Goal: Transaction & Acquisition: Purchase product/service

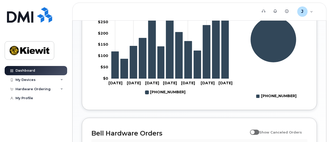
scroll to position [324, 0]
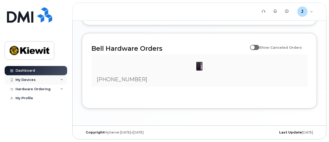
click at [29, 81] on div "My Devices" at bounding box center [25, 80] width 20 height 4
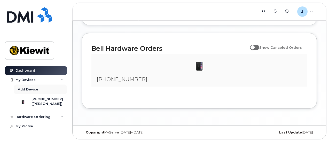
scroll to position [2, 0]
click at [20, 129] on div "My Profile" at bounding box center [24, 126] width 18 height 4
click at [30, 119] on div "Hardware Ordering" at bounding box center [32, 117] width 35 height 4
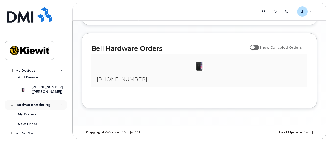
scroll to position [22, 0]
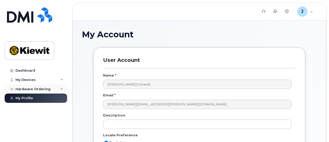
click at [48, 89] on div "Hardware Ordering" at bounding box center [32, 89] width 35 height 4
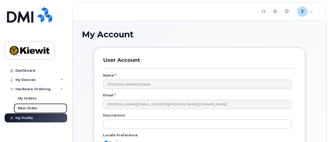
click at [26, 107] on div "New Order" at bounding box center [28, 108] width 20 height 5
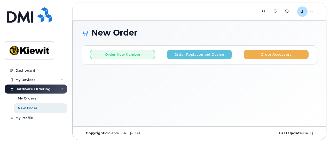
scroll to position [2, 0]
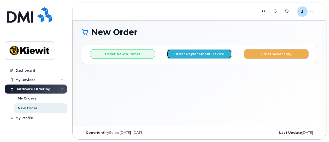
click at [198, 57] on button "Order Replacement Device" at bounding box center [199, 54] width 65 height 10
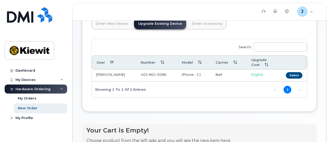
scroll to position [44, 0]
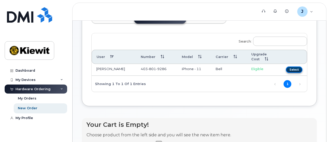
click at [286, 72] on button "Select" at bounding box center [294, 70] width 17 height 6
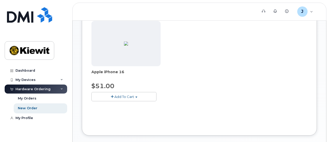
scroll to position [95, 0]
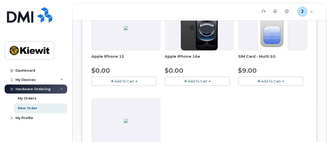
click at [176, 82] on button "Add To Cart" at bounding box center [197, 81] width 65 height 9
click at [173, 118] on div "Apple iPhone 15 $0.00 Add To Cart Model Black 128 GB is available $0.00 - 3-yea…" at bounding box center [199, 96] width 216 height 182
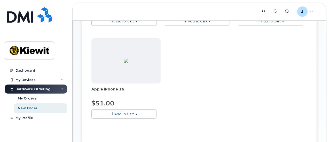
scroll to position [173, 0]
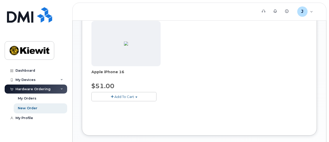
click at [125, 95] on button "Add To Cart" at bounding box center [123, 96] width 65 height 9
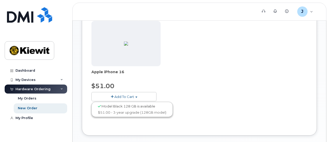
scroll to position [147, 0]
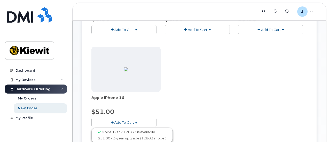
click at [178, 28] on button "Add To Cart" at bounding box center [197, 29] width 65 height 9
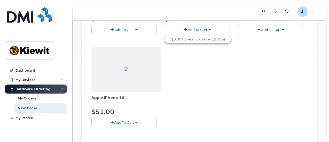
click at [178, 28] on button "Add To Cart" at bounding box center [197, 29] width 65 height 9
click at [127, 122] on button "Add To Cart" at bounding box center [123, 122] width 65 height 9
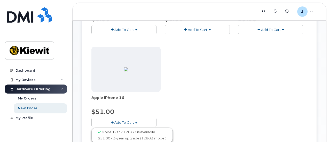
click at [126, 120] on button "Add To Cart" at bounding box center [123, 122] width 65 height 9
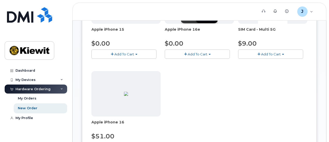
scroll to position [95, 0]
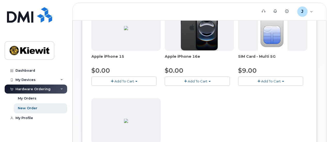
click at [176, 79] on button "Add To Cart" at bounding box center [197, 81] width 65 height 9
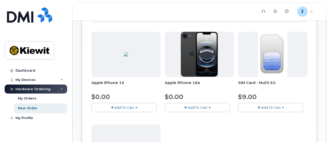
scroll to position [44, 0]
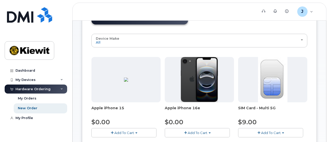
click at [165, 131] on button "Add To Cart" at bounding box center [197, 132] width 65 height 9
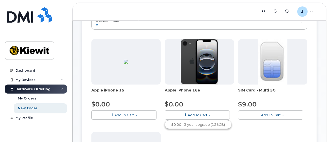
scroll to position [69, 0]
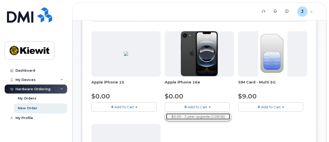
click at [166, 119] on link "$0.00 - 3 year upgrade (128GB)" at bounding box center [198, 117] width 64 height 6
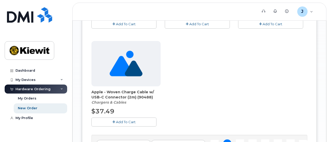
scroll to position [594, 0]
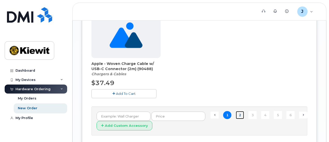
click at [236, 113] on link "2" at bounding box center [240, 115] width 8 height 8
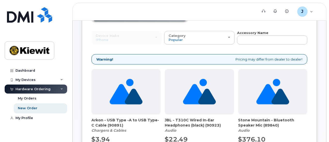
scroll to position [45, 0]
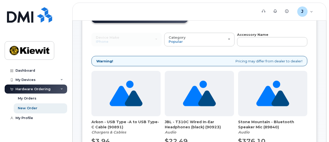
click at [45, 88] on div "Hardware Ordering" at bounding box center [32, 89] width 35 height 4
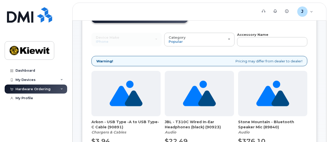
click at [63, 89] on div "Hardware Ordering" at bounding box center [36, 89] width 62 height 9
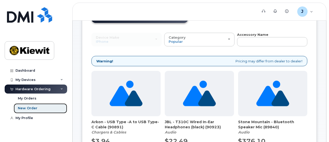
click at [29, 108] on div "New Order" at bounding box center [28, 108] width 20 height 5
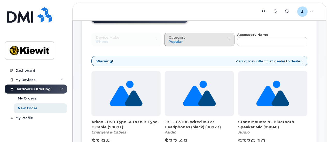
click at [182, 42] on div "Category Popular" at bounding box center [199, 40] width 61 height 8
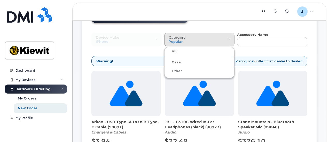
click at [165, 61] on label "Case" at bounding box center [172, 62] width 15 height 6
click at [0, 0] on input "Case" at bounding box center [0, 0] width 0 height 0
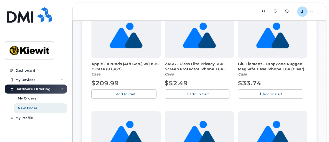
scroll to position [129, 0]
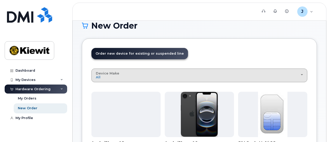
scroll to position [0, 0]
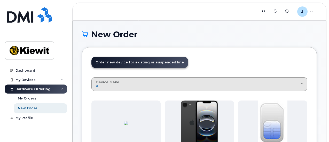
click at [177, 84] on div "Device Make All iPhone" at bounding box center [199, 84] width 207 height 8
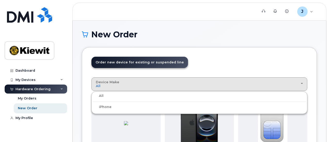
click at [101, 107] on label "iPhone" at bounding box center [102, 107] width 19 height 6
click at [0, 0] on input "iPhone" at bounding box center [0, 0] width 0 height 0
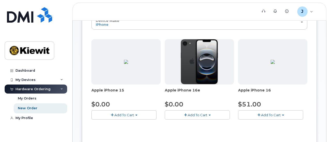
scroll to position [54, 0]
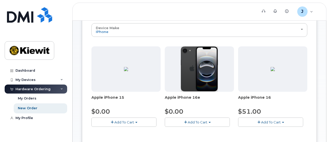
click at [238, 98] on span "Apple iPhone 16" at bounding box center [272, 100] width 69 height 10
click at [271, 71] on img at bounding box center [273, 69] width 4 height 4
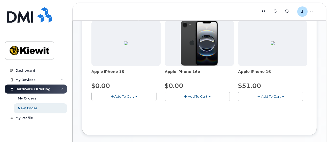
click at [238, 96] on button "Add To Cart" at bounding box center [270, 96] width 65 height 9
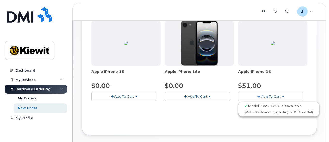
click at [238, 96] on button "Add To Cart" at bounding box center [270, 96] width 65 height 9
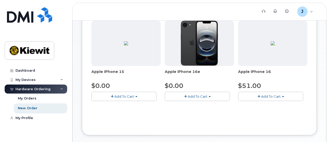
click at [175, 95] on button "Add To Cart" at bounding box center [197, 96] width 65 height 9
click at [188, 94] on span "Add To Cart" at bounding box center [198, 96] width 20 height 4
click at [166, 108] on link "$0.00 - 3 year upgrade (128GB)" at bounding box center [198, 106] width 64 height 6
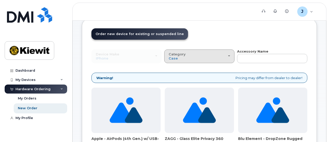
scroll to position [28, 0]
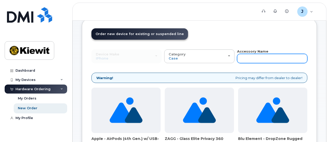
click at [237, 59] on input "text" at bounding box center [272, 58] width 70 height 9
type input "case"
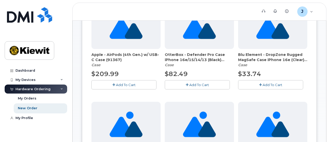
scroll to position [80, 0]
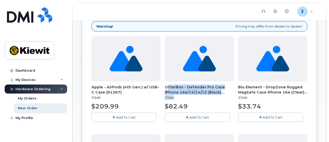
drag, startPoint x: 141, startPoint y: 86, endPoint x: 158, endPoint y: 96, distance: 19.1
click at [165, 96] on div "OtterBox - Defender Pro Case iPhone 16e/15/14/13 (Black) (91757) Case" at bounding box center [199, 92] width 69 height 15
click at [174, 95] on div "OtterBox - Defender Pro Case iPhone 16e/15/14/13 (Black) (91757) Case" at bounding box center [199, 92] width 69 height 15
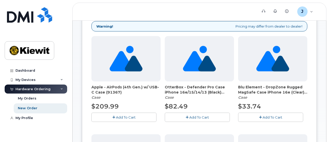
click at [174, 91] on span "OtterBox - Defender Pro Case iPhone 16e/15/14/13 (Black) (91757)" at bounding box center [199, 90] width 69 height 10
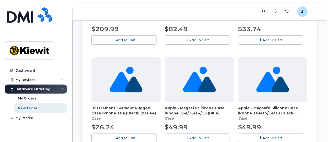
scroll to position [132, 0]
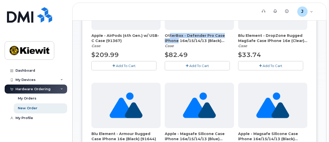
drag, startPoint x: 149, startPoint y: 35, endPoint x: 170, endPoint y: 39, distance: 21.6
click at [170, 39] on span "OtterBox - Defender Pro Case iPhone 16e/15/14/13 (Black) (91757)" at bounding box center [199, 38] width 69 height 10
click at [168, 45] on div "OtterBox - Defender Pro Case iPhone 16e/15/14/13 (Black) (91757) Case" at bounding box center [199, 40] width 69 height 15
drag, startPoint x: 166, startPoint y: 66, endPoint x: 175, endPoint y: 70, distance: 9.7
click at [189, 66] on span "Add To Cart" at bounding box center [199, 66] width 20 height 4
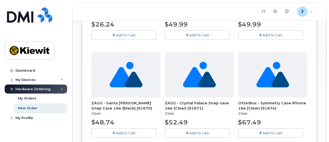
scroll to position [261, 0]
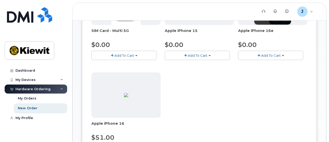
scroll to position [95, 0]
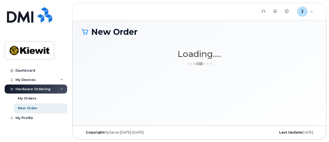
scroll to position [2, 0]
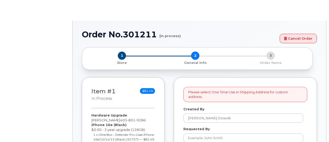
select select
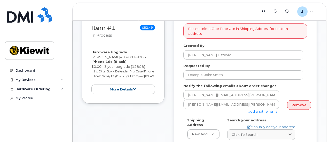
scroll to position [77, 0]
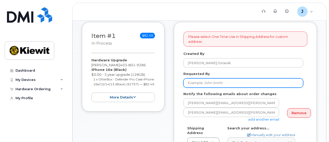
click at [210, 78] on input "Requested By" at bounding box center [243, 82] width 120 height 9
type input "[PERSON_NAME]"
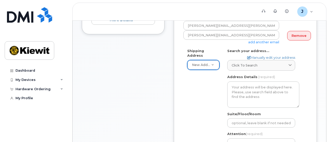
scroll to position [129, 0]
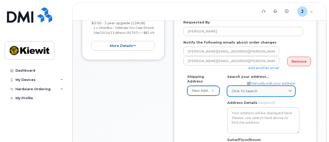
click at [292, 89] on span at bounding box center [290, 91] width 5 height 5
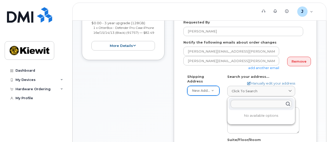
click at [306, 79] on div "Shipping Address New Address New Address Beaver Marine Limited Cahill-Ganotec, …" at bounding box center [245, 135] width 124 height 123
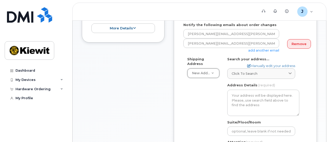
scroll to position [155, 0]
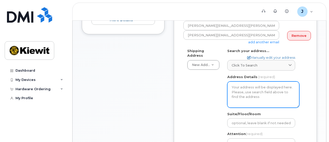
click at [259, 93] on textarea "Address Details" at bounding box center [263, 95] width 72 height 26
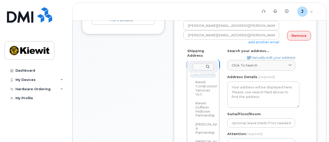
scroll to position [430, 0]
select select
type textarea "12250 33 St NE Edmonton Alberta T6S 1H6"
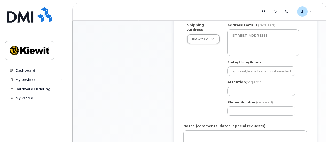
scroll to position [155, 0]
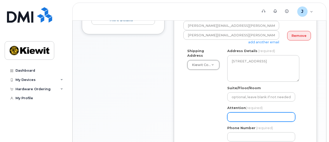
click at [272, 113] on input "Attention (required)" at bounding box center [261, 117] width 68 height 9
select select
type input "J"
select select
type input "Ju"
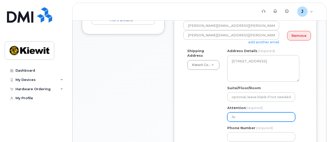
select select
type input "Jus"
select select
type input "Just"
select select
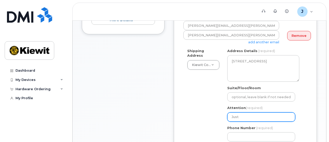
type input "Justi"
select select
type input "Justin"
select select
type input "Justin O"
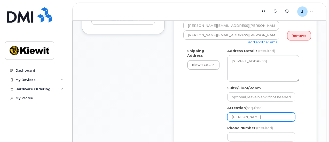
select select
type input "Justin Os"
select select
type input "Justin Osg"
select select
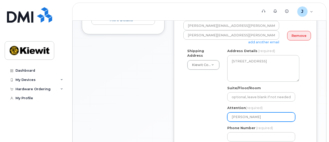
type input "Justin Osge"
select select
type input "Justin Osg"
select select
type input "Justin Os"
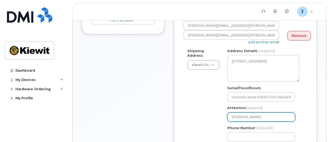
select select
type input "Justin Ost"
select select
type input "Justin Oste"
select select
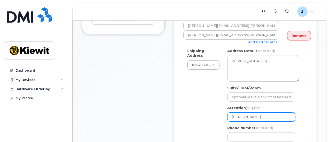
type input "Justin Ostev"
select select
type input "Justin Ostevi"
select select
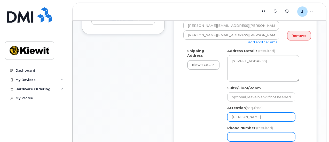
type input "[PERSON_NAME]"
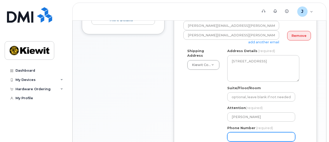
click at [266, 132] on input "Phone Number" at bounding box center [261, 136] width 68 height 9
type input "4038019286"
select select
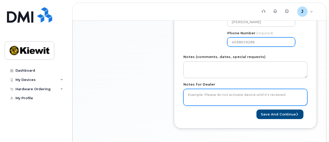
scroll to position [258, 0]
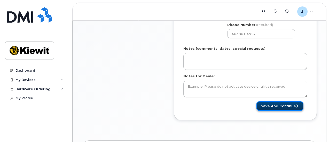
click at [278, 101] on button "Save and Continue" at bounding box center [279, 106] width 47 height 10
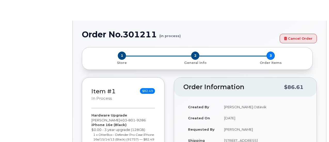
type input "1035400"
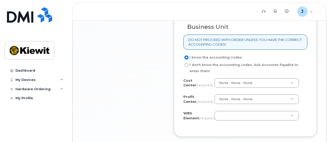
scroll to position [491, 0]
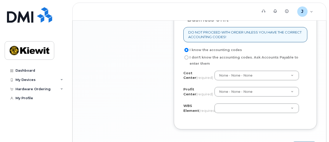
click at [187, 60] on input "I don't know the accounting codes. Ask Accounts Payable to enter them" at bounding box center [186, 58] width 4 height 4
radio input "true"
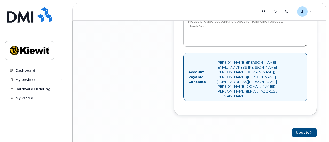
scroll to position [594, 0]
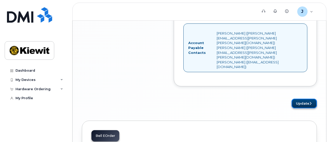
click at [302, 99] on button "Update" at bounding box center [303, 104] width 25 height 10
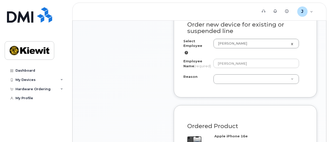
scroll to position [292, 0]
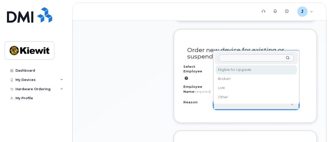
select select "eligible_for_upgrade"
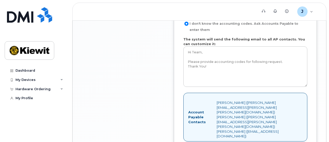
scroll to position [615, 0]
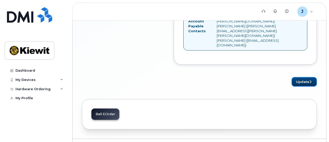
drag, startPoint x: 305, startPoint y: 70, endPoint x: 205, endPoint y: 79, distance: 101.1
click at [305, 77] on button "Update" at bounding box center [303, 82] width 25 height 10
